Goal: Task Accomplishment & Management: Use online tool/utility

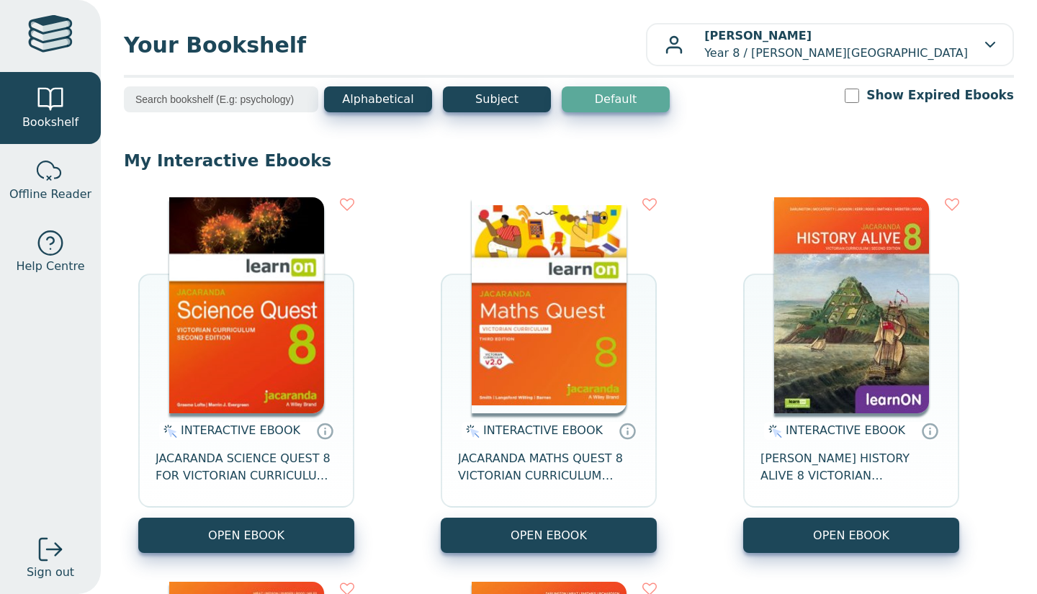
click at [272, 297] on img at bounding box center [246, 305] width 155 height 216
